Goal: Task Accomplishment & Management: Manage account settings

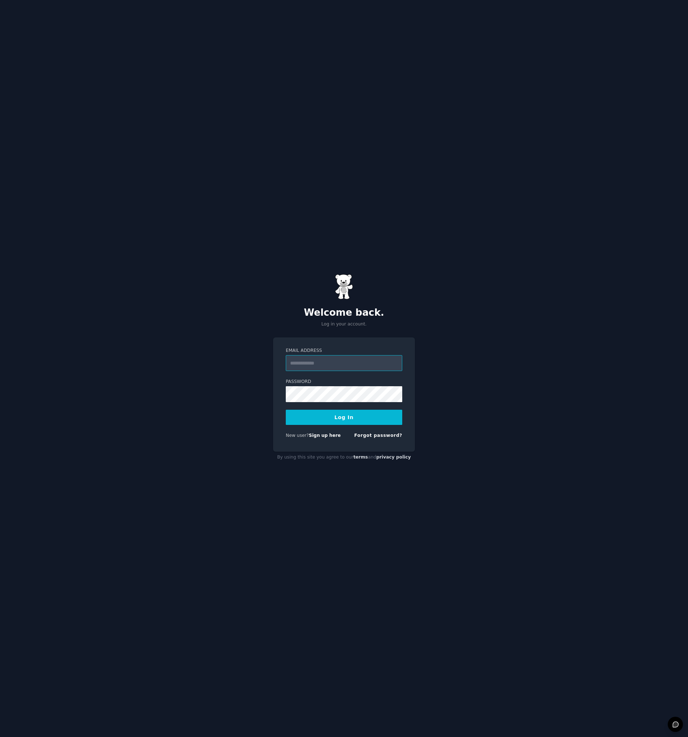
click at [322, 361] on input "Email Address" at bounding box center [344, 363] width 116 height 16
paste input "**********"
type input "**********"
click at [327, 416] on button "Log In" at bounding box center [344, 417] width 116 height 15
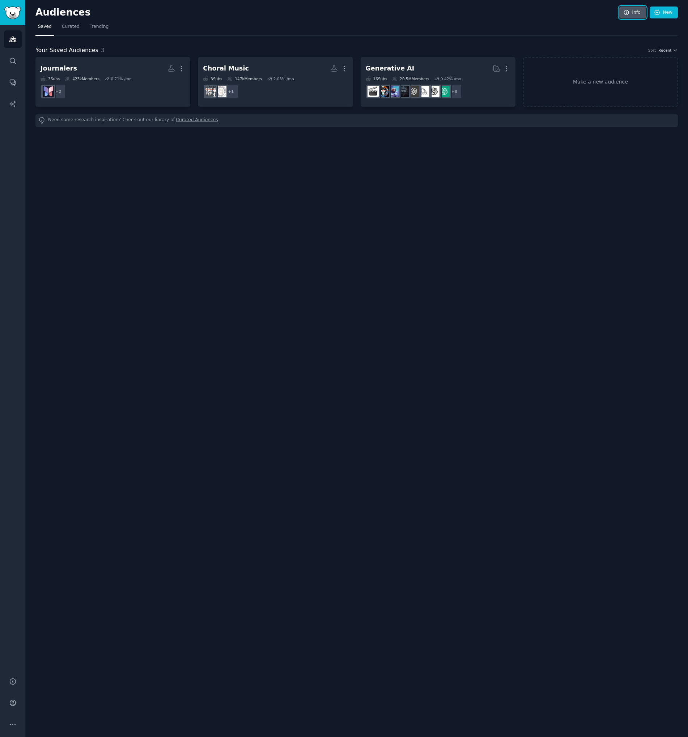
click at [633, 9] on link "Info" at bounding box center [632, 13] width 27 height 12
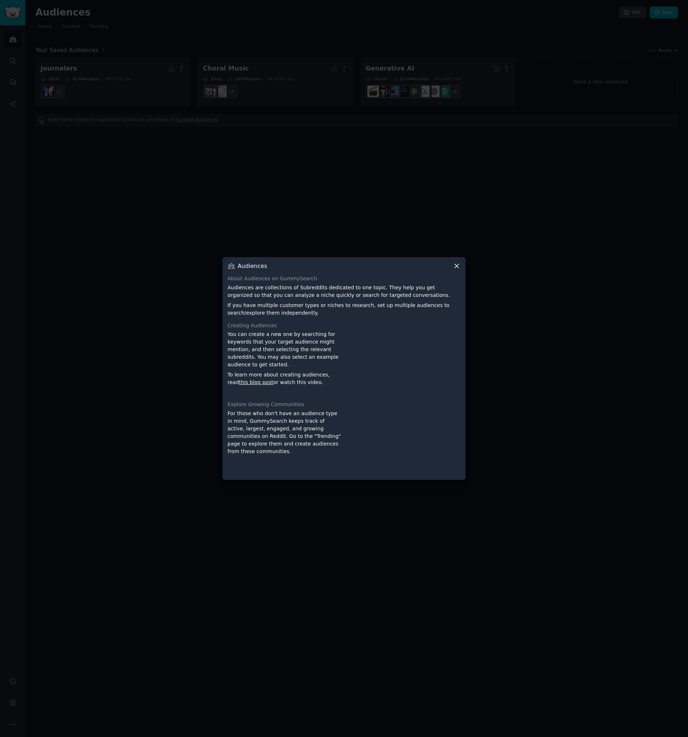
click at [455, 265] on icon at bounding box center [456, 266] width 4 height 4
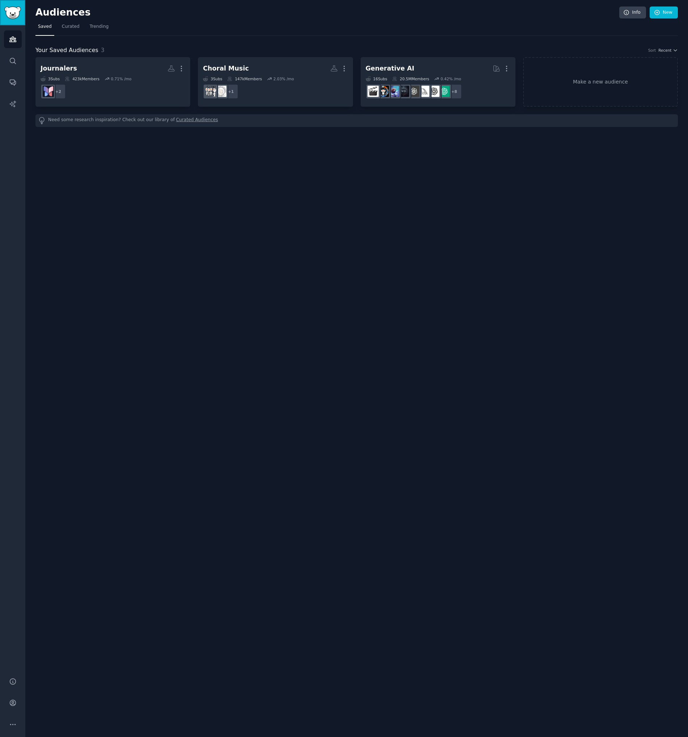
click at [6, 14] on img "Sidebar" at bounding box center [12, 13] width 17 height 13
click at [11, 35] on link "Audiences" at bounding box center [13, 39] width 18 height 18
click at [639, 15] on link "Info" at bounding box center [632, 13] width 27 height 12
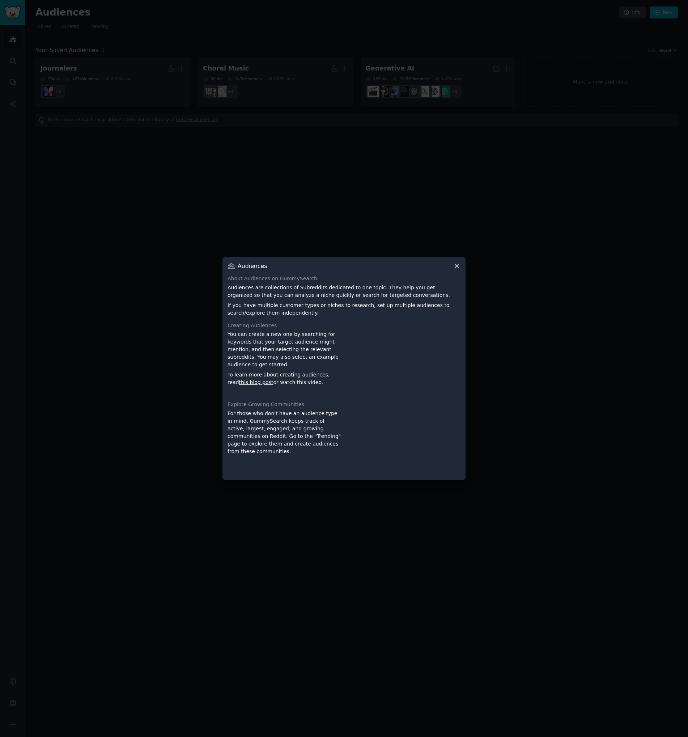
click at [452, 268] on div "Audiences" at bounding box center [343, 266] width 233 height 8
click at [457, 265] on icon at bounding box center [457, 266] width 8 height 8
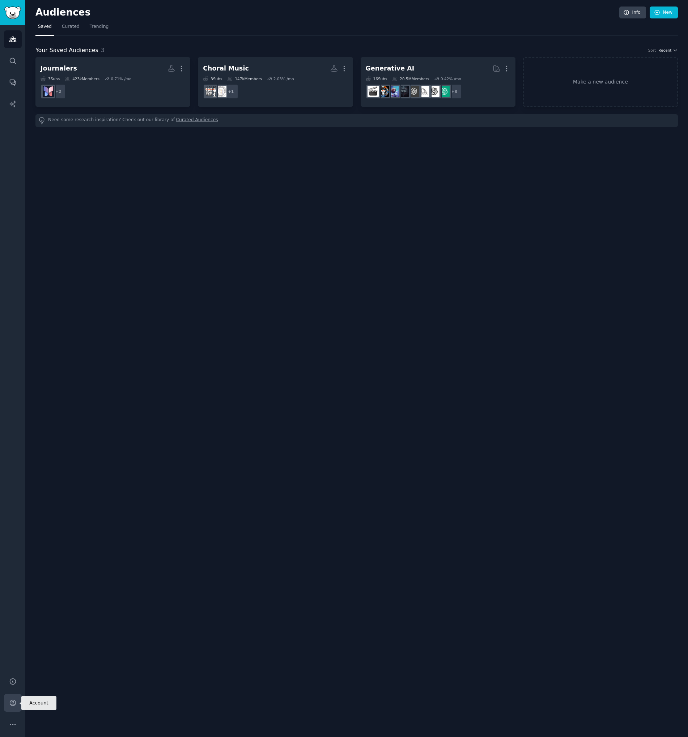
click at [14, 703] on icon "Sidebar" at bounding box center [13, 703] width 8 height 8
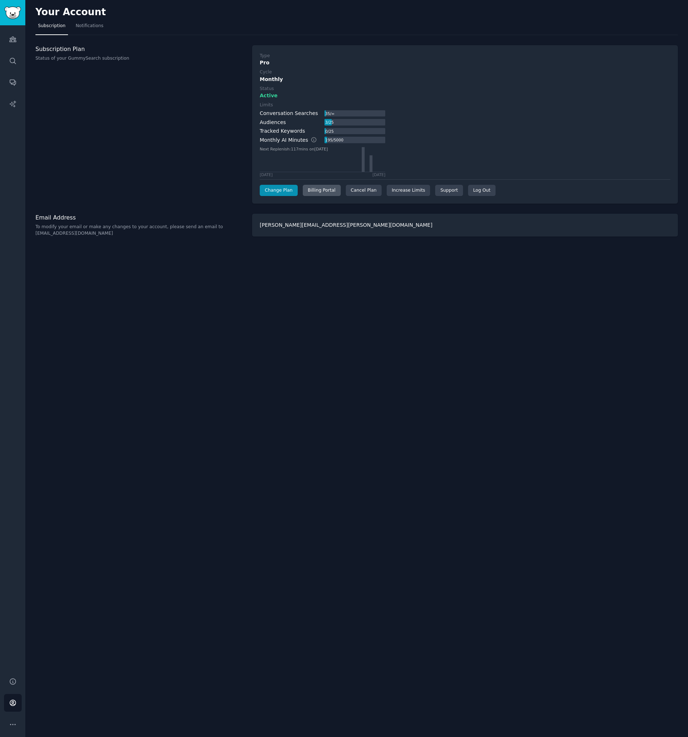
click at [315, 189] on div "Billing Portal" at bounding box center [322, 191] width 38 height 12
click at [13, 701] on icon "Sidebar" at bounding box center [13, 703] width 8 height 8
click at [361, 188] on div "Cancel Plan" at bounding box center [364, 191] width 36 height 12
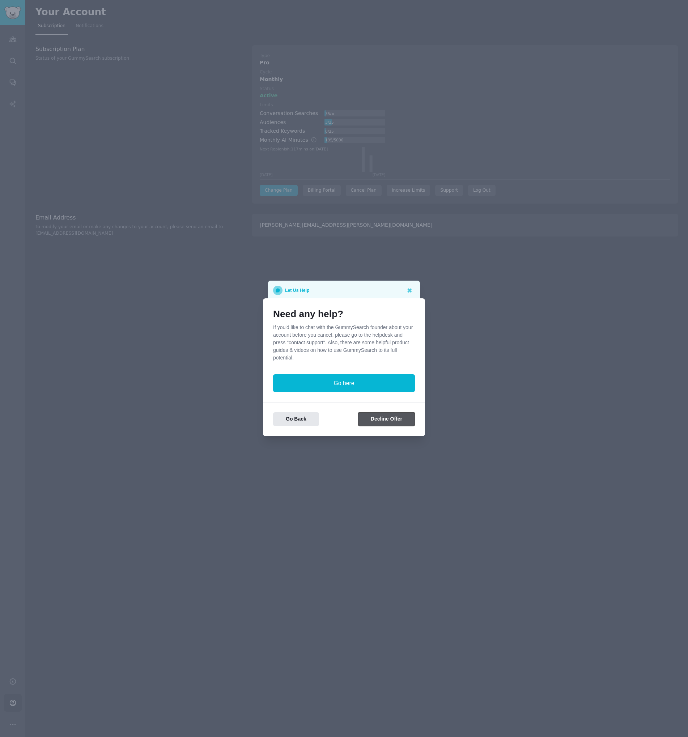
click at [387, 418] on button "Decline Offer" at bounding box center [386, 419] width 57 height 14
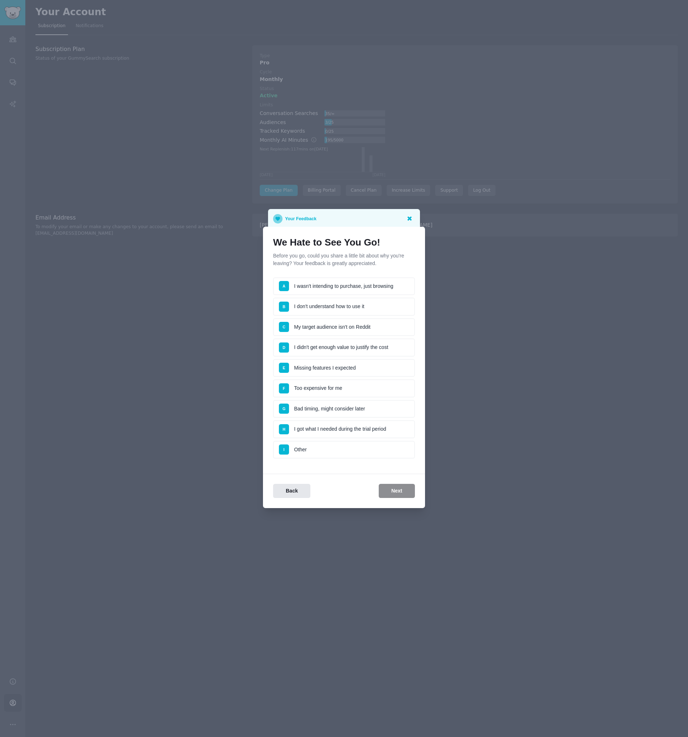
click at [409, 218] on icon at bounding box center [409, 219] width 4 height 4
